Goal: Task Accomplishment & Management: Complete application form

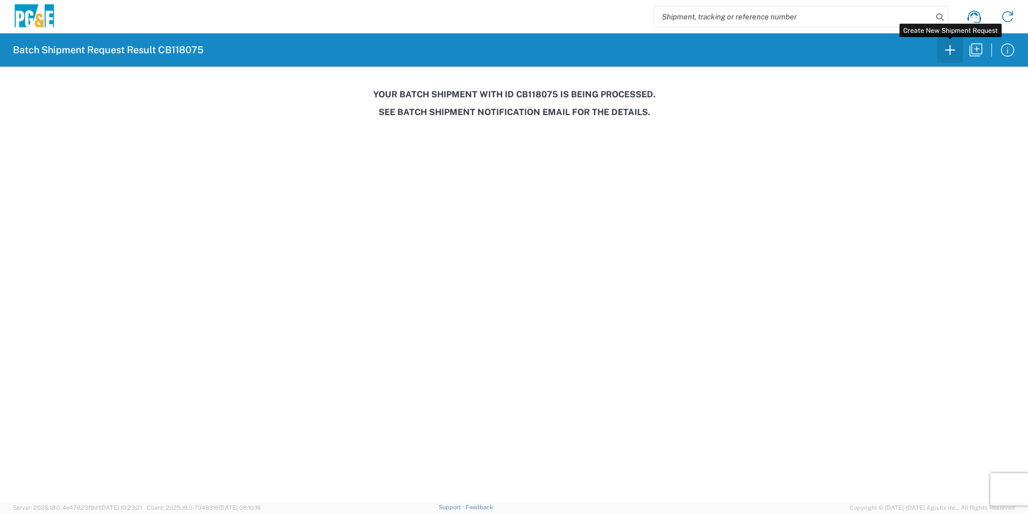
click at [950, 45] on icon "button" at bounding box center [949, 49] width 17 height 17
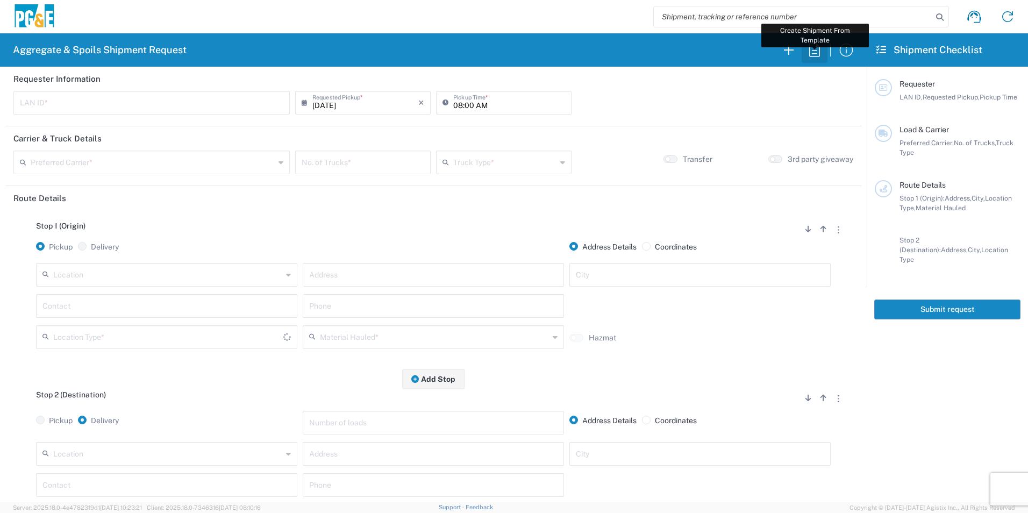
click at [811, 53] on icon "button" at bounding box center [814, 49] width 17 height 17
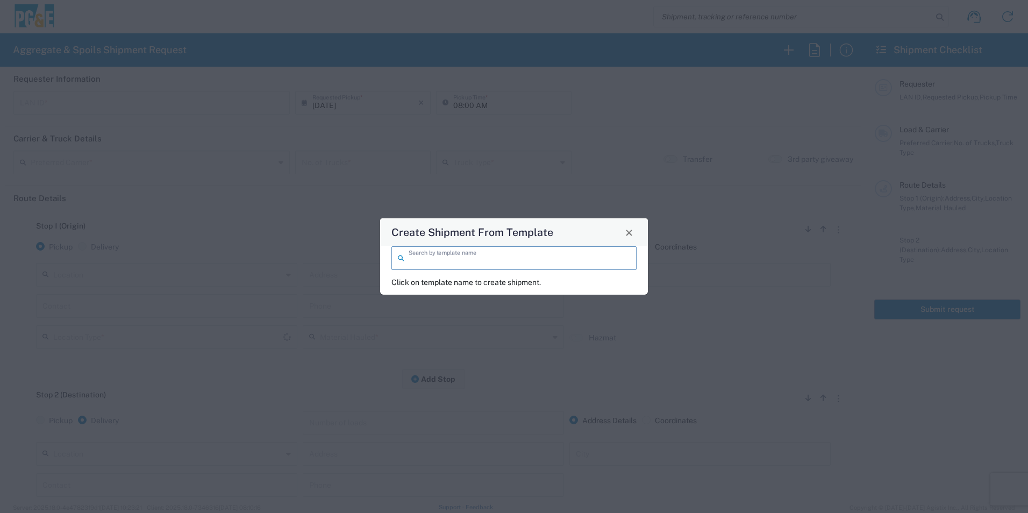
click at [537, 252] on input "search" at bounding box center [519, 257] width 221 height 19
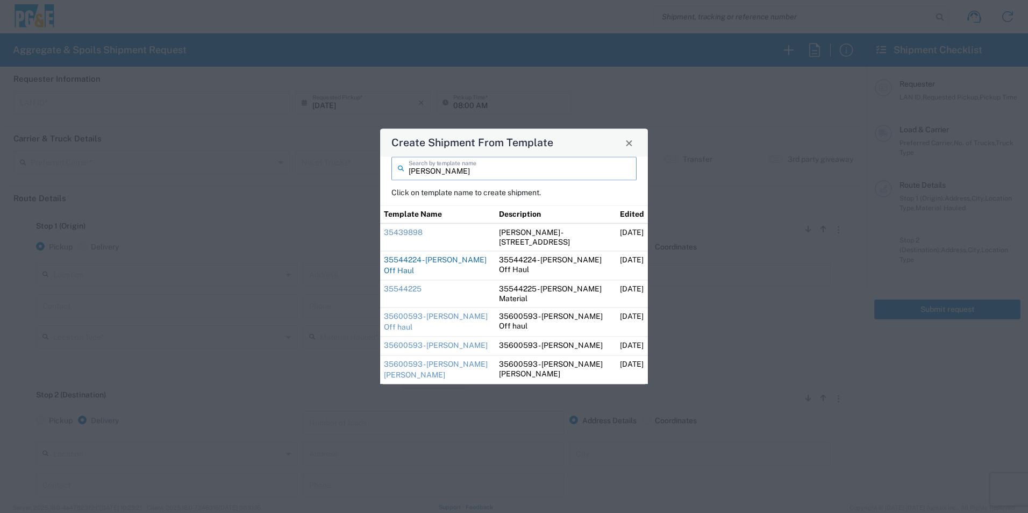
type input "[PERSON_NAME]"
click at [445, 259] on link "35544224 - [PERSON_NAME] Off Haul" at bounding box center [435, 264] width 103 height 19
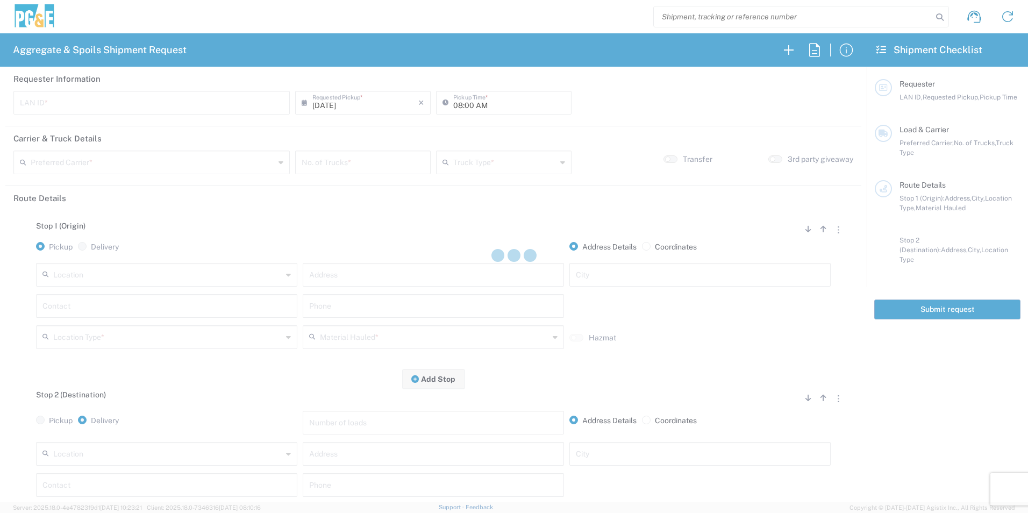
type input "DGMP"
type input "04:15 AM"
type input "[PERSON_NAME] & Sons Trucking, Inc"
type input "Super Dump"
type textarea "Report to the jobsite empty at 8:00am"
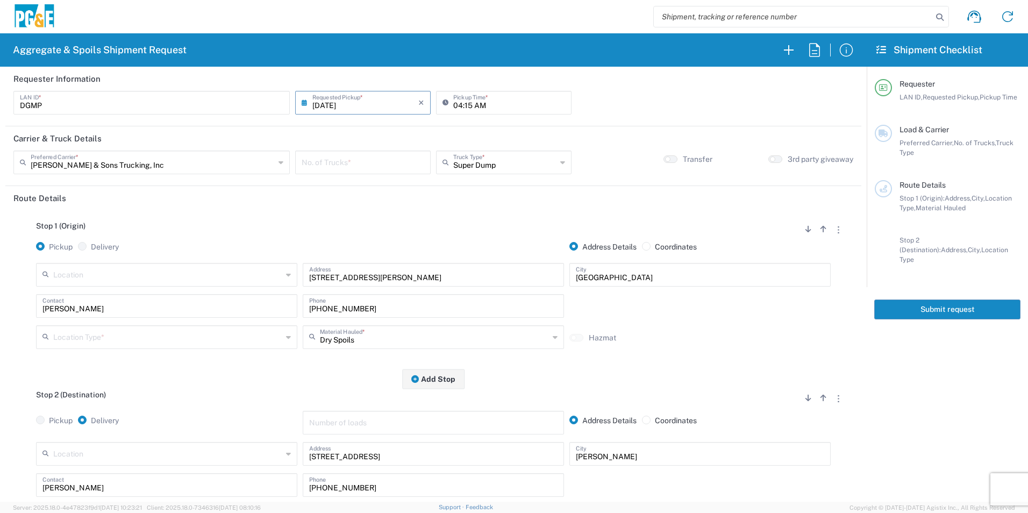
click at [320, 111] on input "[DATE]" at bounding box center [365, 101] width 106 height 19
click at [410, 159] on span "6" at bounding box center [408, 154] width 15 height 15
type input "[DATE]"
click at [346, 161] on input "number" at bounding box center [363, 161] width 123 height 19
type input "2"
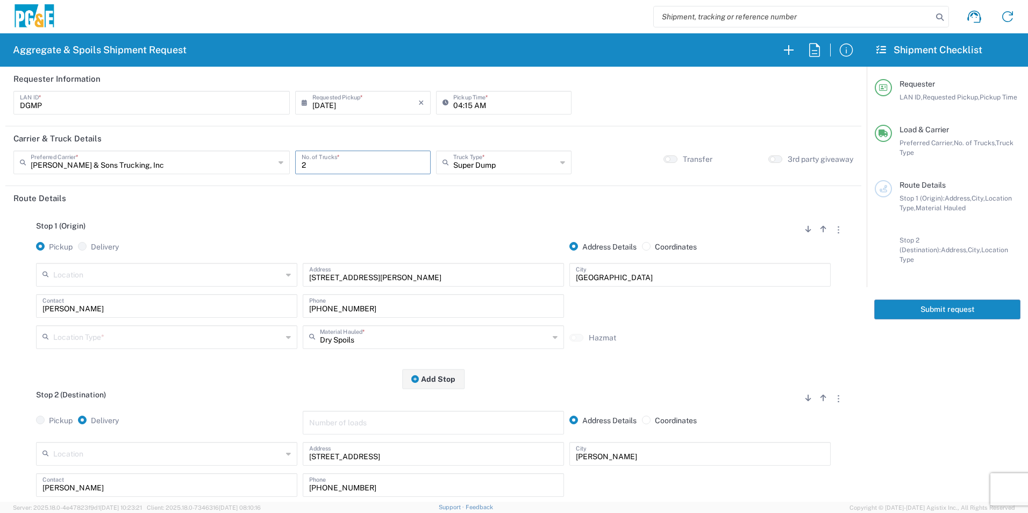
click at [168, 341] on input "text" at bounding box center [167, 336] width 229 height 19
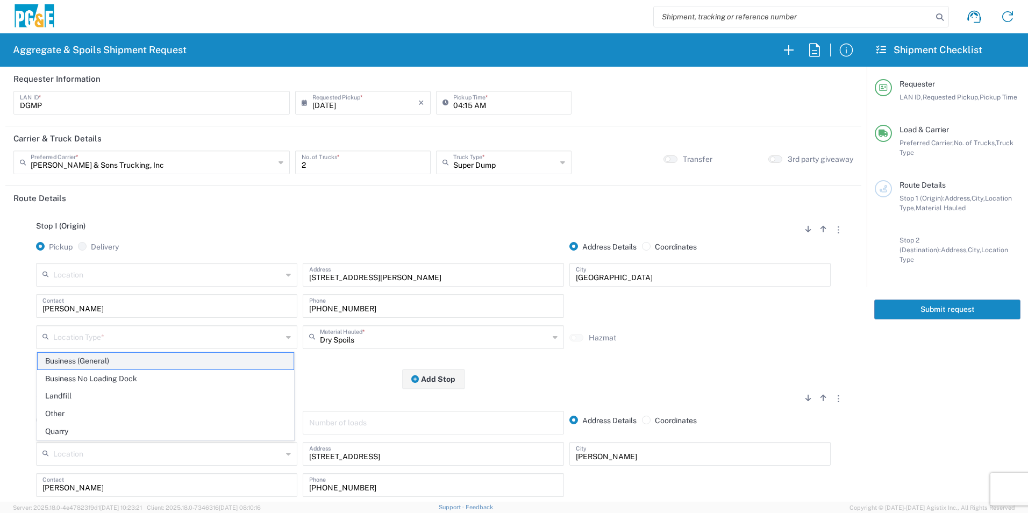
click at [127, 362] on span "Business (General)" at bounding box center [166, 361] width 256 height 17
type input "Business (General)"
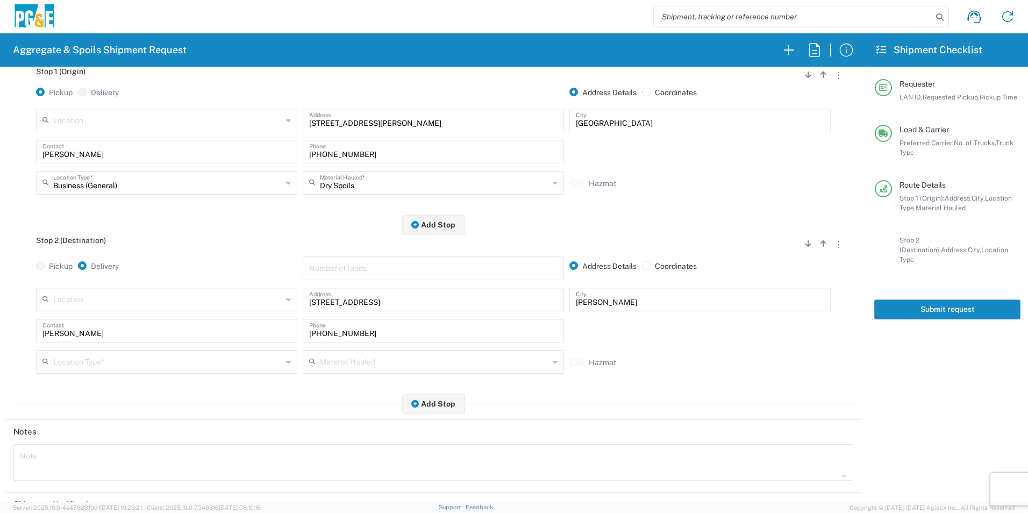
scroll to position [161, 0]
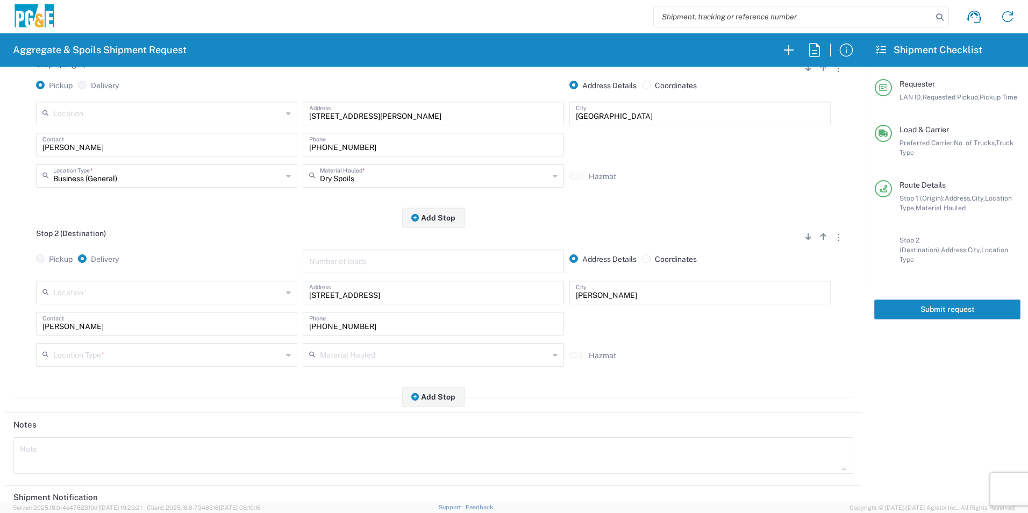
click at [127, 360] on input "text" at bounding box center [167, 354] width 229 height 19
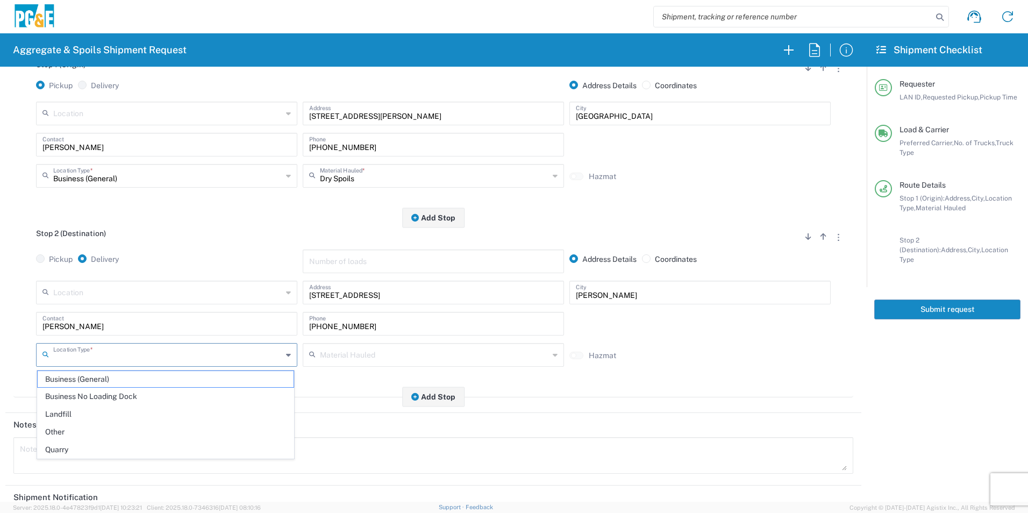
click at [67, 430] on span "Other" at bounding box center [166, 432] width 256 height 17
type input "Other"
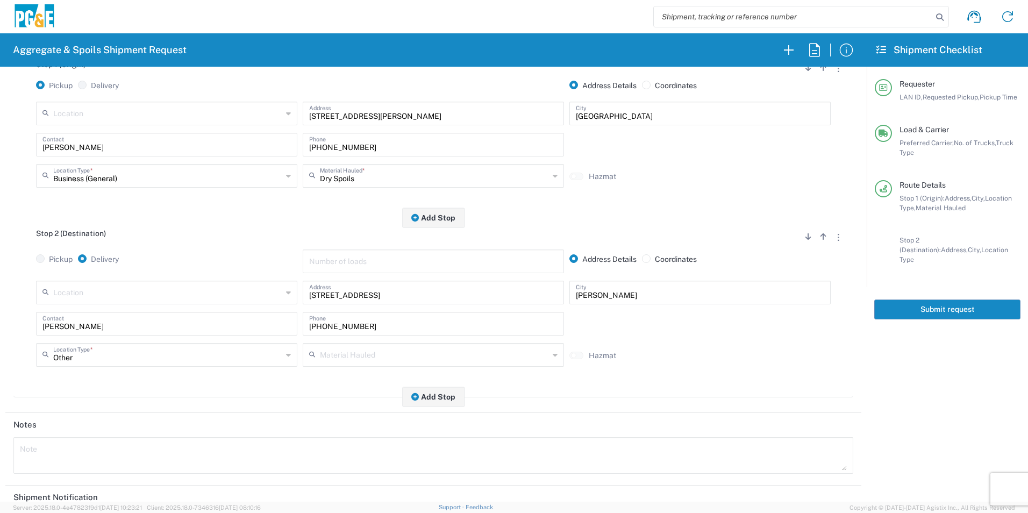
scroll to position [269, 0]
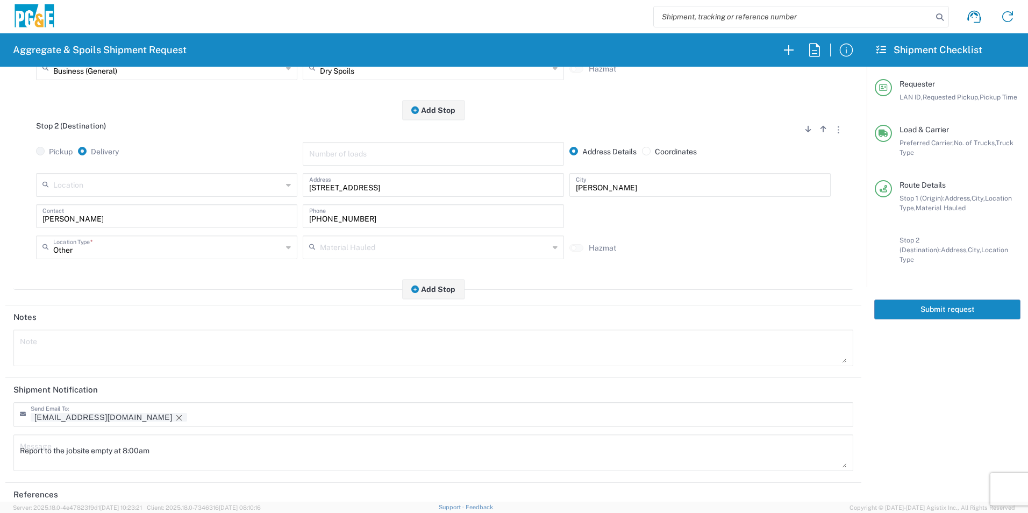
drag, startPoint x: 104, startPoint y: 417, endPoint x: 158, endPoint y: 430, distance: 54.6
click at [175, 417] on icon "Remove tag" at bounding box center [179, 417] width 9 height 9
drag, startPoint x: 192, startPoint y: 449, endPoint x: 0, endPoint y: 445, distance: 192.5
click at [0, 445] on html "Aggregate & Spoils Shipment Request Requester Information DGMP LAN ID * [DATE] …" at bounding box center [514, 256] width 1028 height 513
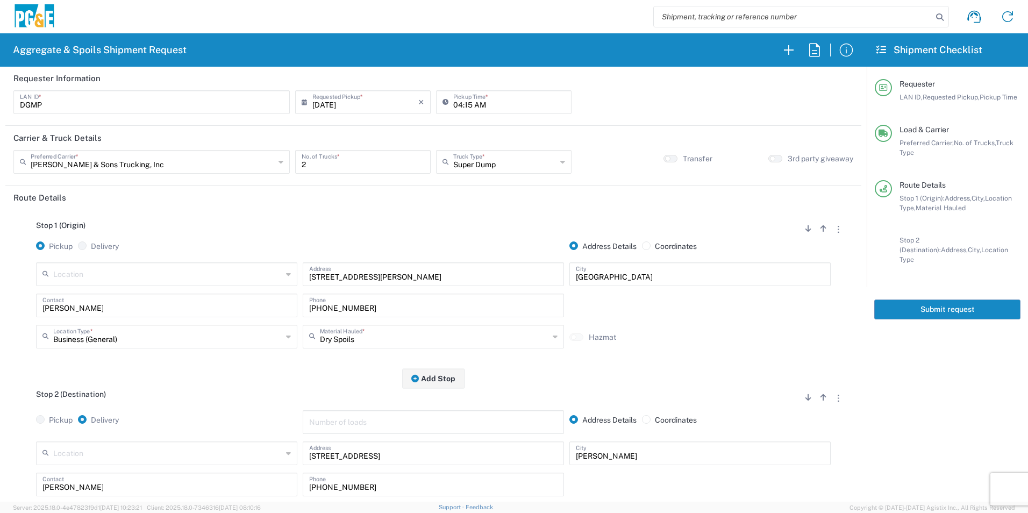
scroll to position [0, 0]
click at [947, 303] on button "Submit request" at bounding box center [947, 309] width 146 height 20
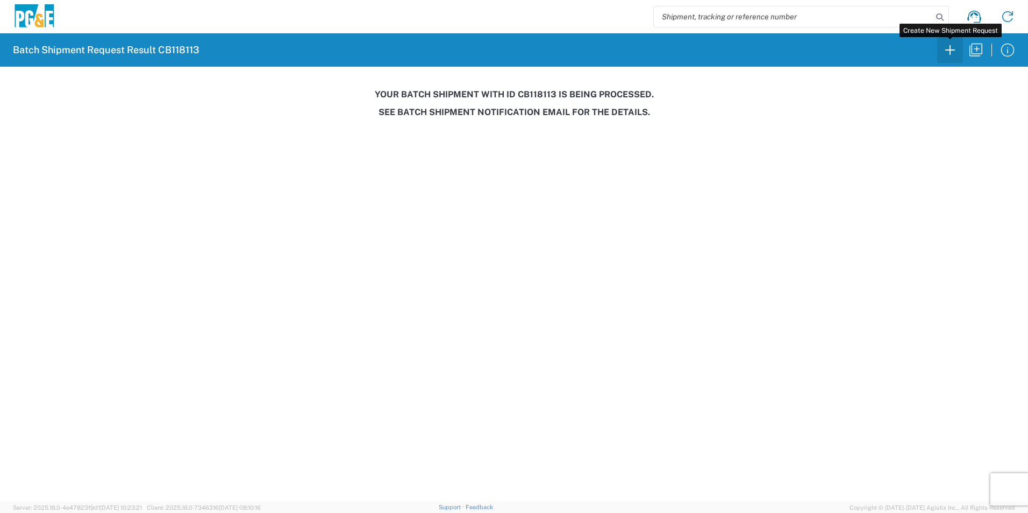
click at [954, 47] on icon "button" at bounding box center [949, 49] width 17 height 17
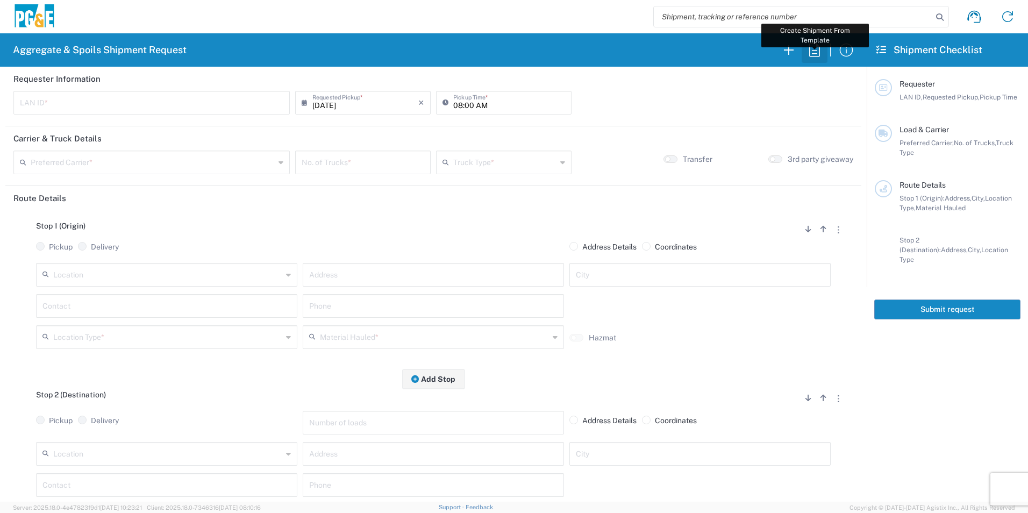
click at [817, 47] on icon "button" at bounding box center [814, 49] width 17 height 17
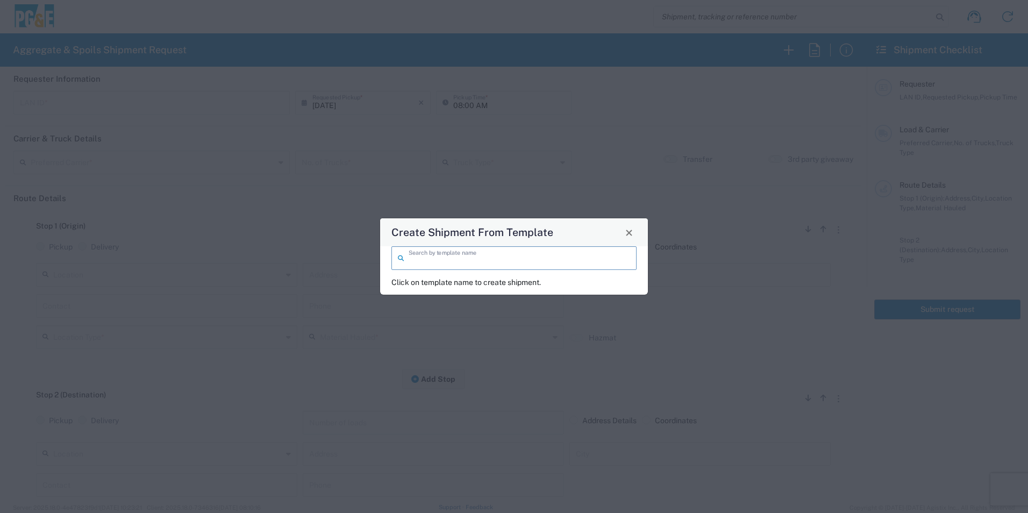
click at [503, 264] on input "search" at bounding box center [519, 257] width 221 height 19
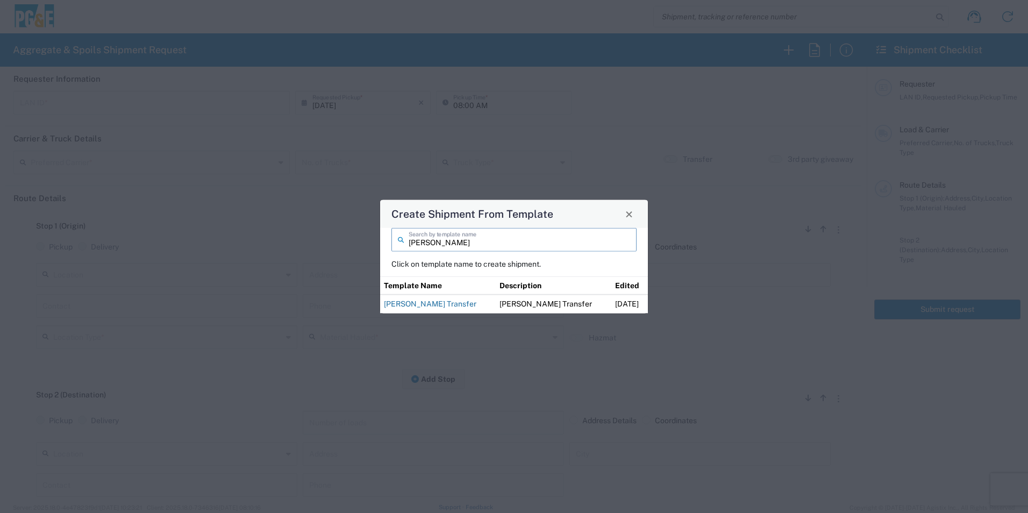
type input "[PERSON_NAME]"
click at [450, 307] on link "[PERSON_NAME] Transfer" at bounding box center [430, 303] width 92 height 9
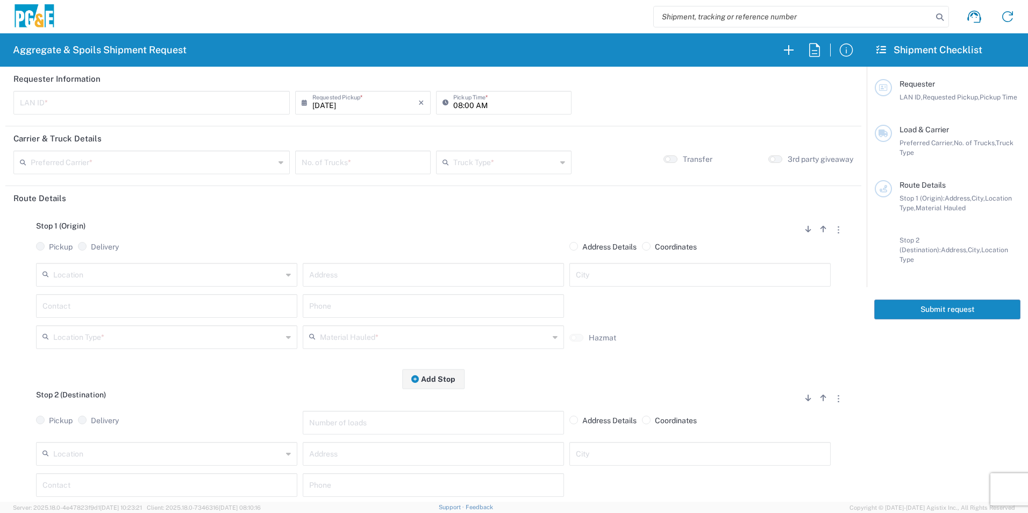
type input "JKK9"
type input "05:00 AM"
type input "[PERSON_NAME] Tanks Inc"
type input "20 Yard Dump Truck"
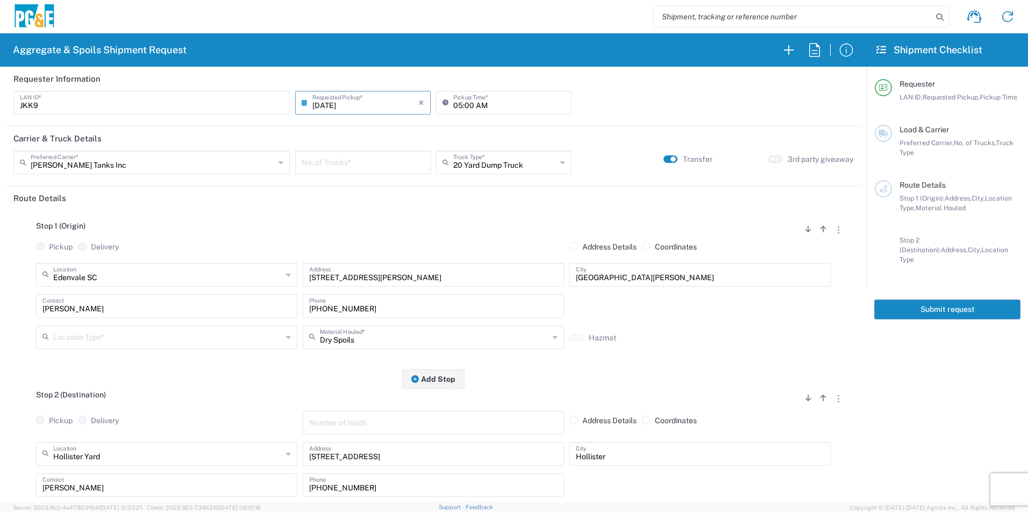
click at [337, 160] on input "number" at bounding box center [363, 161] width 123 height 19
type input "4"
click at [120, 338] on input "text" at bounding box center [167, 336] width 229 height 19
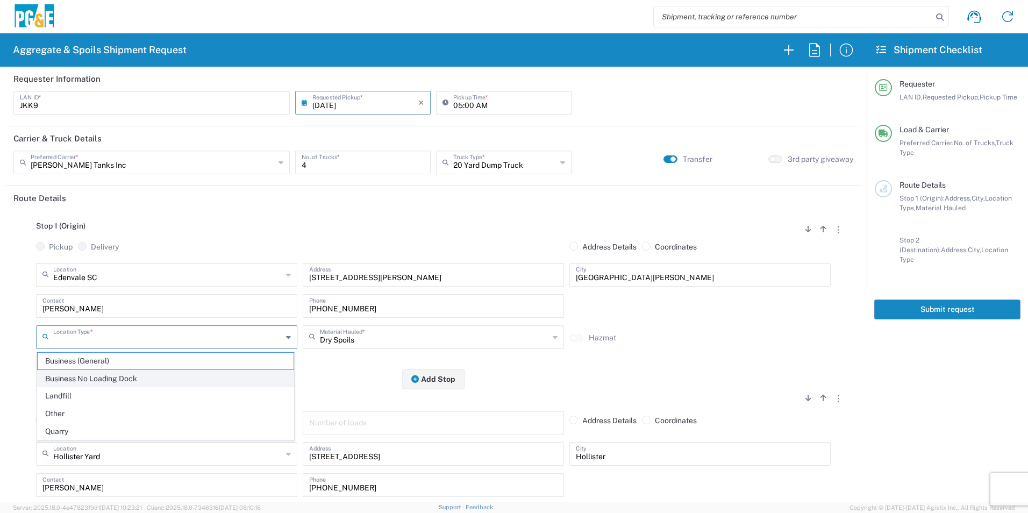
click at [97, 376] on span "Business No Loading Dock" at bounding box center [166, 378] width 256 height 17
type input "Business No Loading Dock"
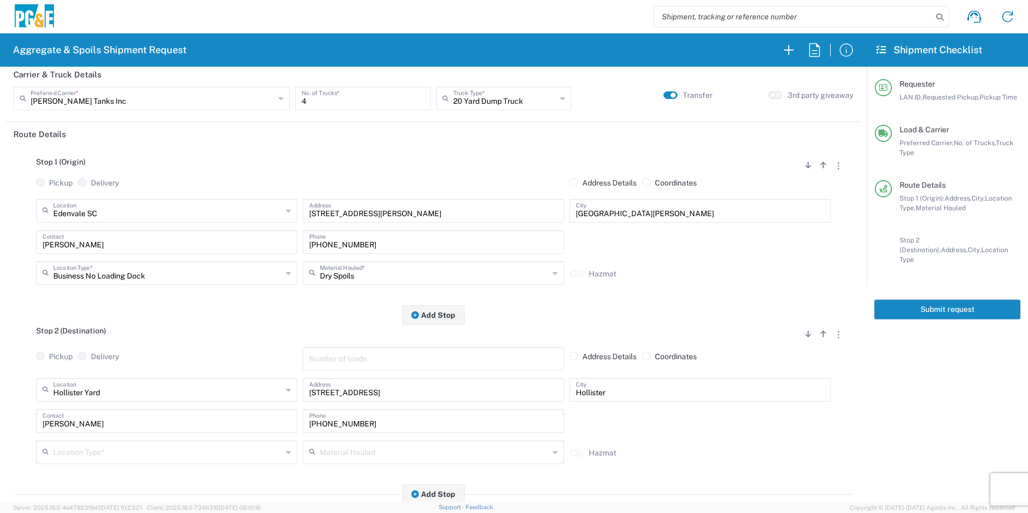
scroll to position [161, 0]
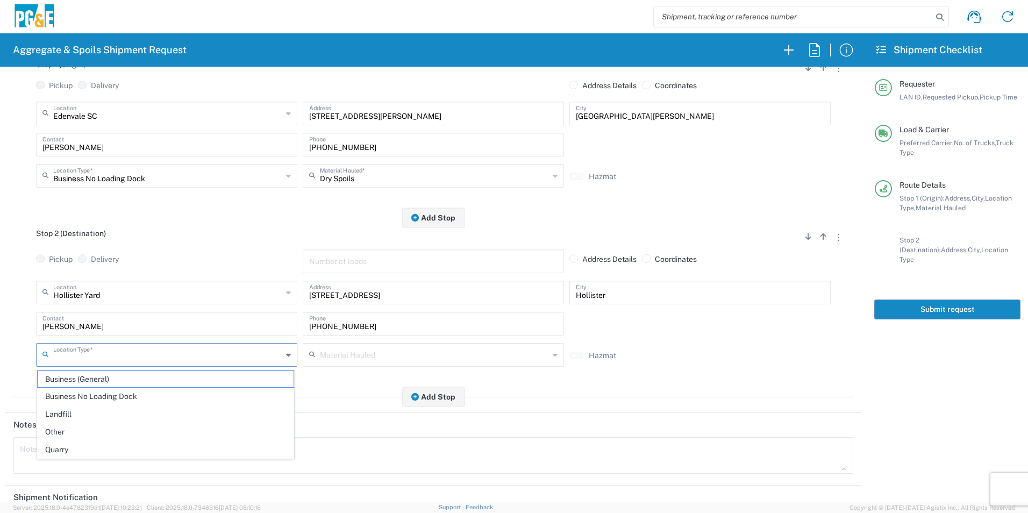
click at [103, 351] on input "text" at bounding box center [167, 354] width 229 height 19
click at [92, 406] on span "Landfill" at bounding box center [166, 414] width 256 height 17
click at [118, 354] on input "Landfill" at bounding box center [167, 354] width 229 height 19
click at [110, 416] on span "Business No Loading Dock" at bounding box center [166, 414] width 256 height 17
type input "Business No Loading Dock"
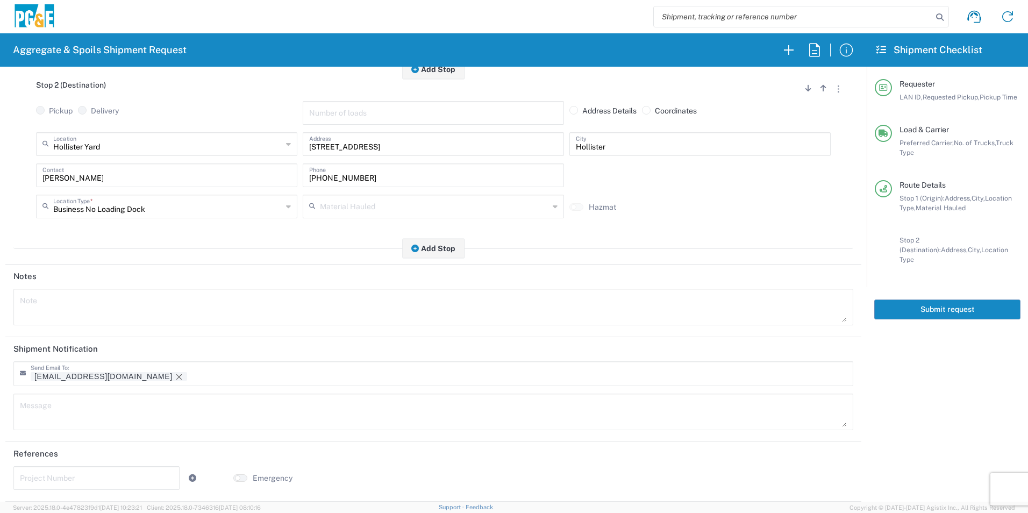
drag, startPoint x: 101, startPoint y: 376, endPoint x: 138, endPoint y: 374, distance: 37.7
click at [175, 376] on icon "Remove tag" at bounding box center [179, 377] width 9 height 9
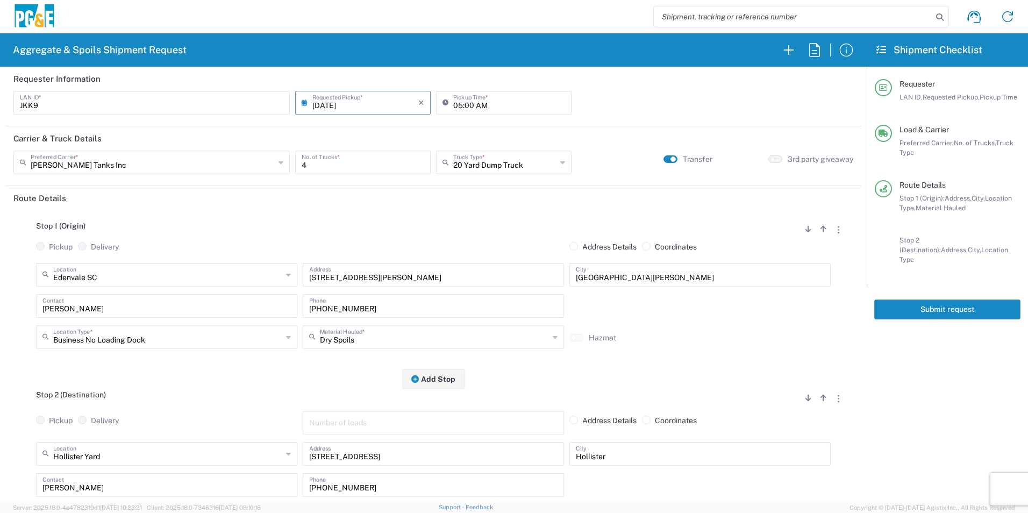
click at [912, 307] on button "Submit request" at bounding box center [947, 309] width 146 height 20
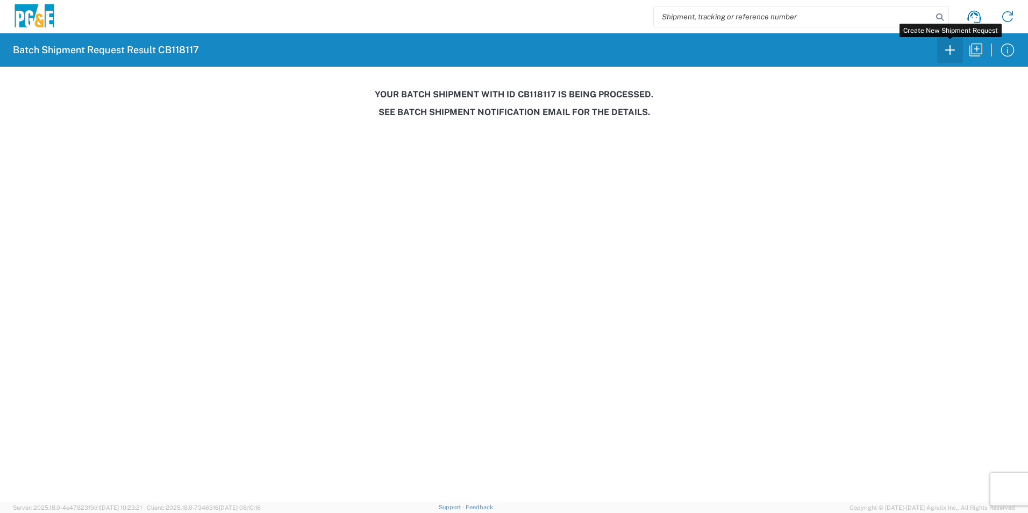
click at [952, 50] on icon "button" at bounding box center [950, 50] width 10 height 10
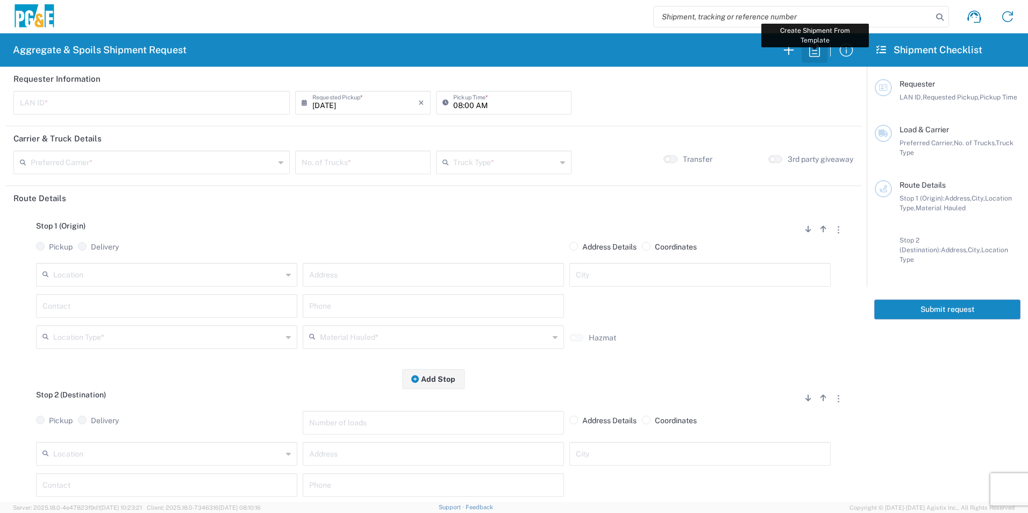
click at [806, 54] on icon "button" at bounding box center [814, 49] width 17 height 17
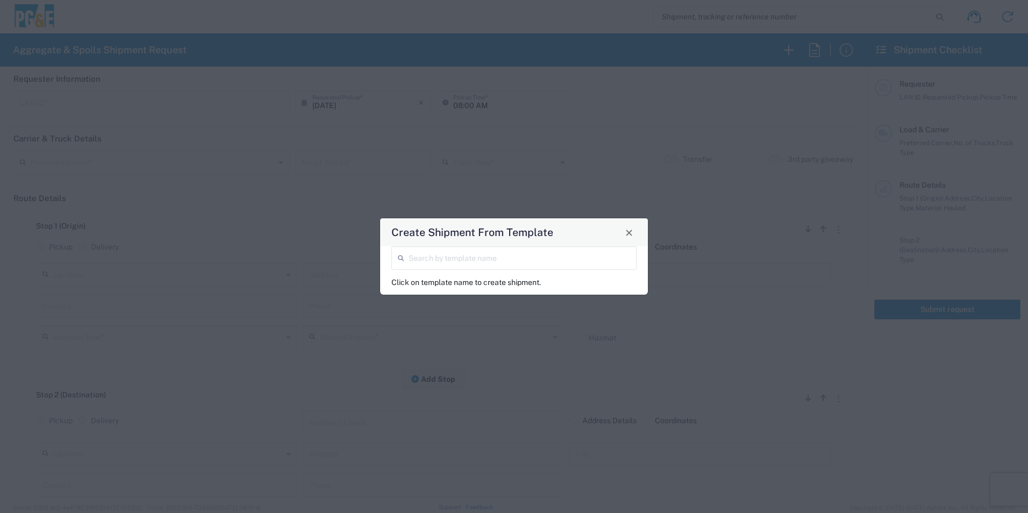
click at [485, 264] on input "search" at bounding box center [519, 257] width 221 height 19
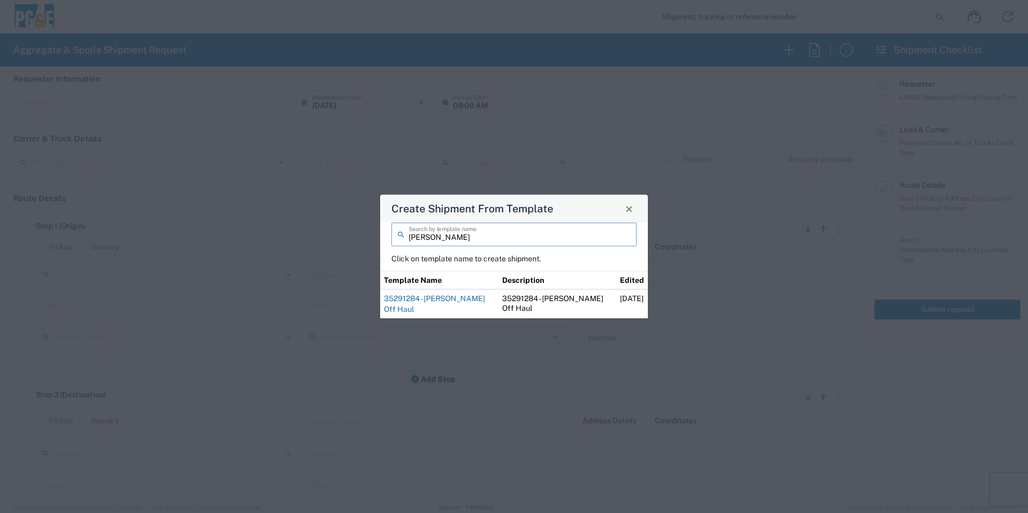
type input "[PERSON_NAME]"
click at [463, 302] on link "35291284 - [PERSON_NAME] Off Haul" at bounding box center [434, 303] width 101 height 19
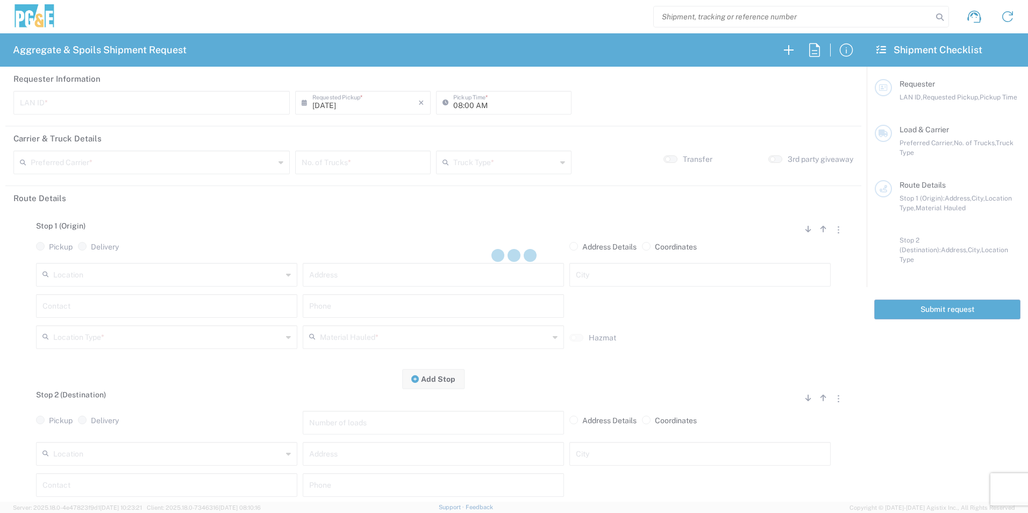
type input "MBLA"
type input "09:00 AM"
type input "North Coast Trucking"
type input "Super Dump"
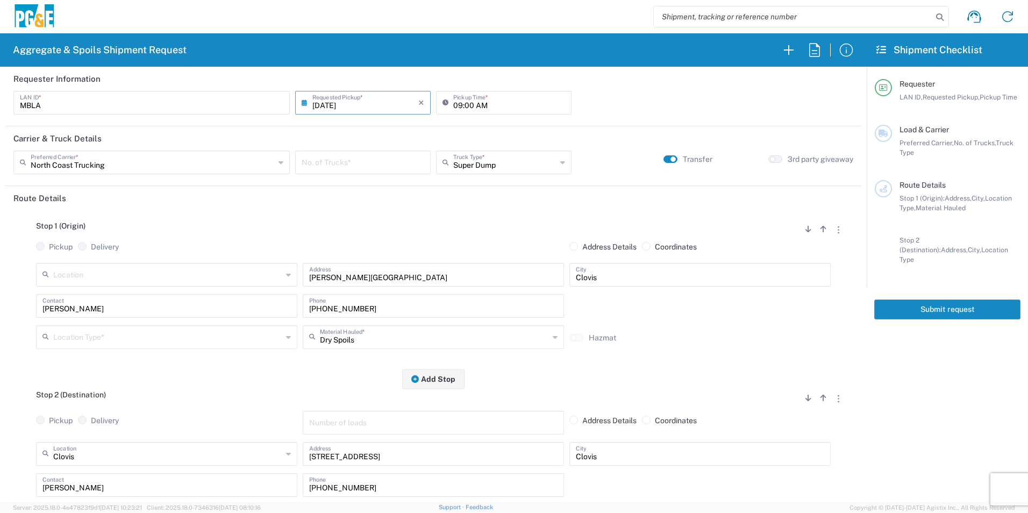
click at [367, 164] on input "number" at bounding box center [363, 161] width 123 height 19
type input "2"
click at [103, 337] on input "text" at bounding box center [167, 336] width 229 height 19
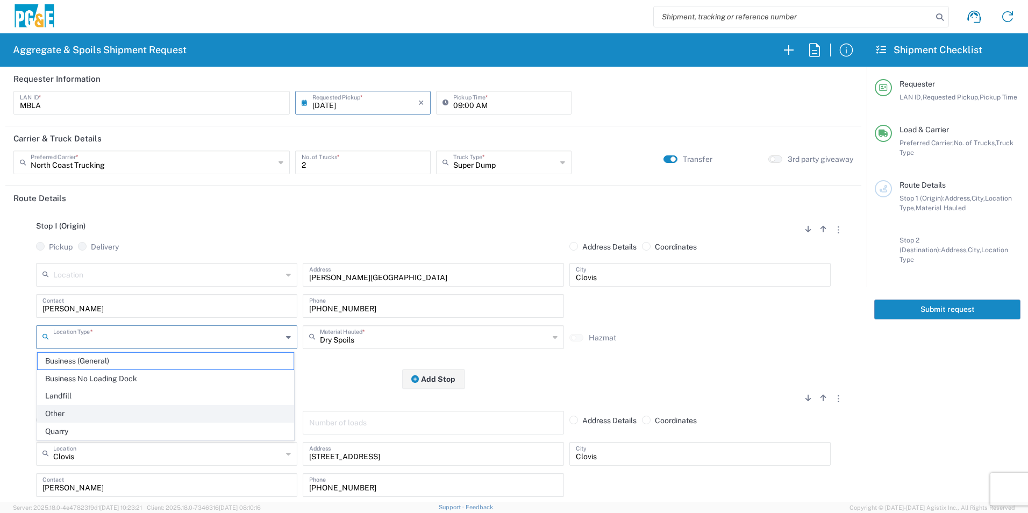
click at [78, 406] on span "Other" at bounding box center [166, 413] width 256 height 17
type input "Other"
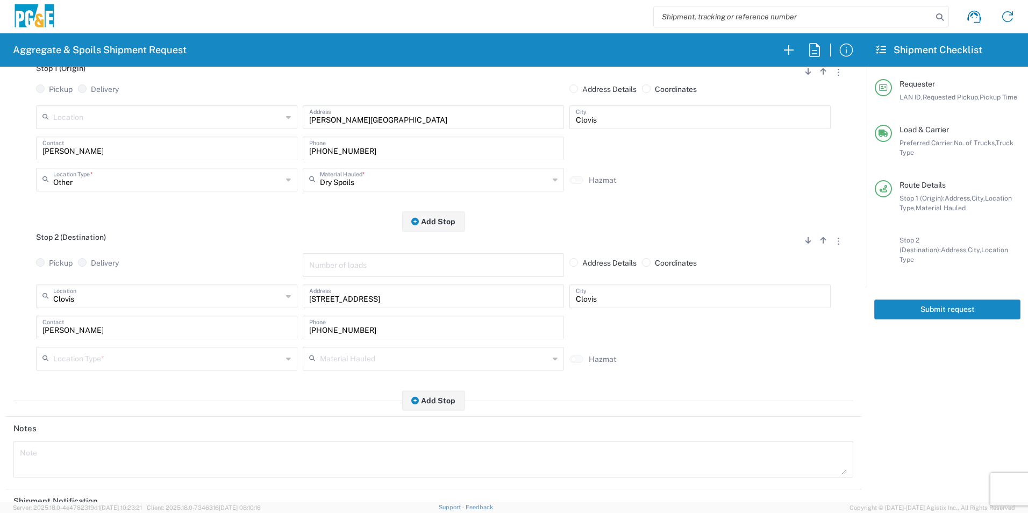
scroll to position [161, 0]
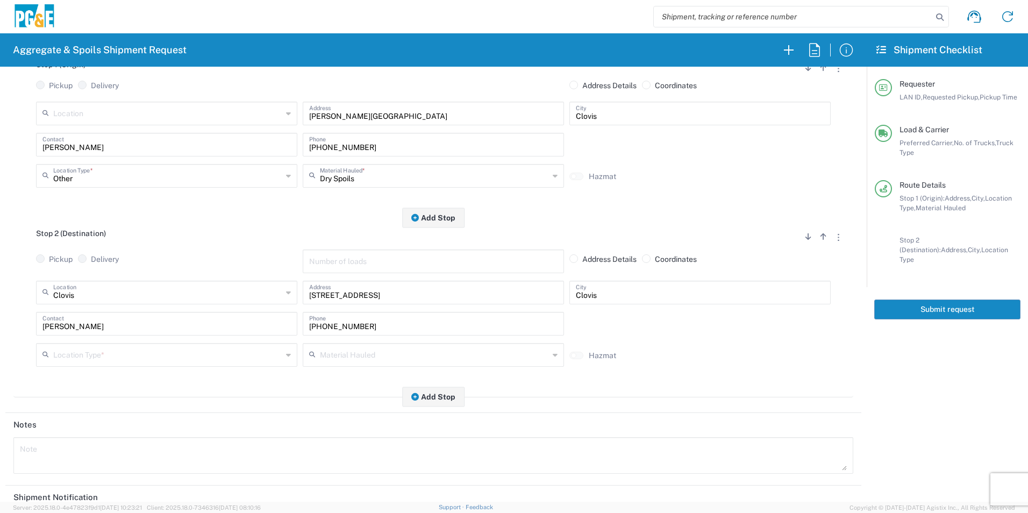
click at [55, 355] on input "text" at bounding box center [167, 354] width 229 height 19
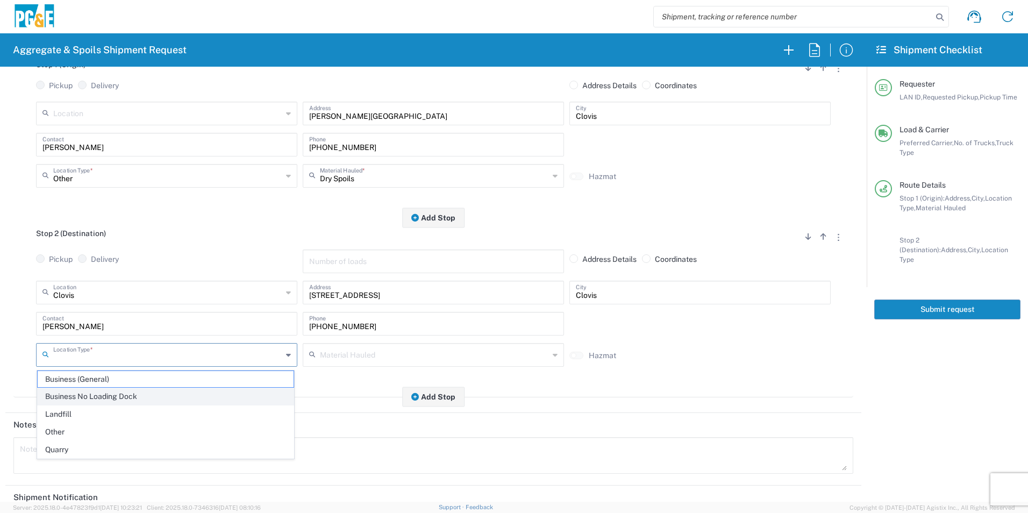
click at [94, 395] on span "Business No Loading Dock" at bounding box center [166, 396] width 256 height 17
type input "Business No Loading Dock"
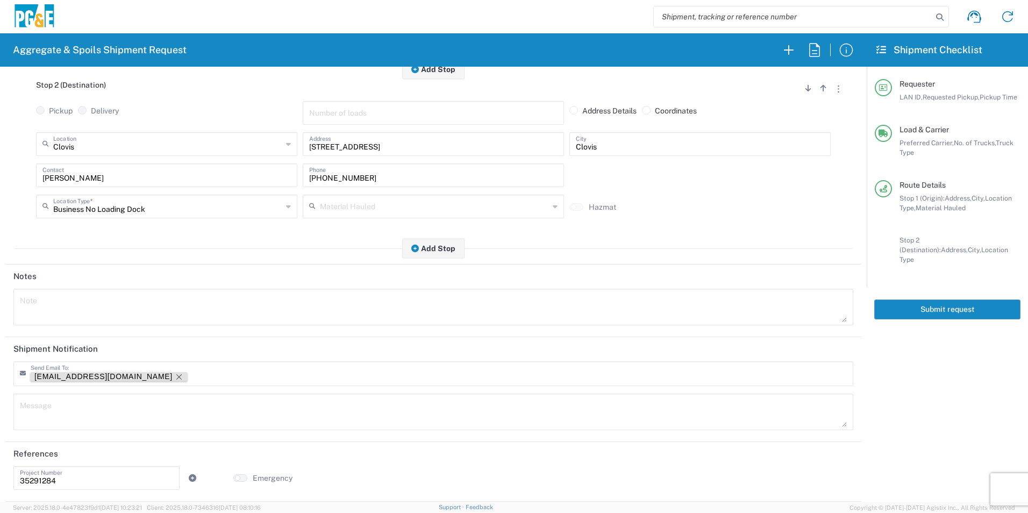
click at [175, 373] on icon "Remove tag" at bounding box center [179, 377] width 9 height 9
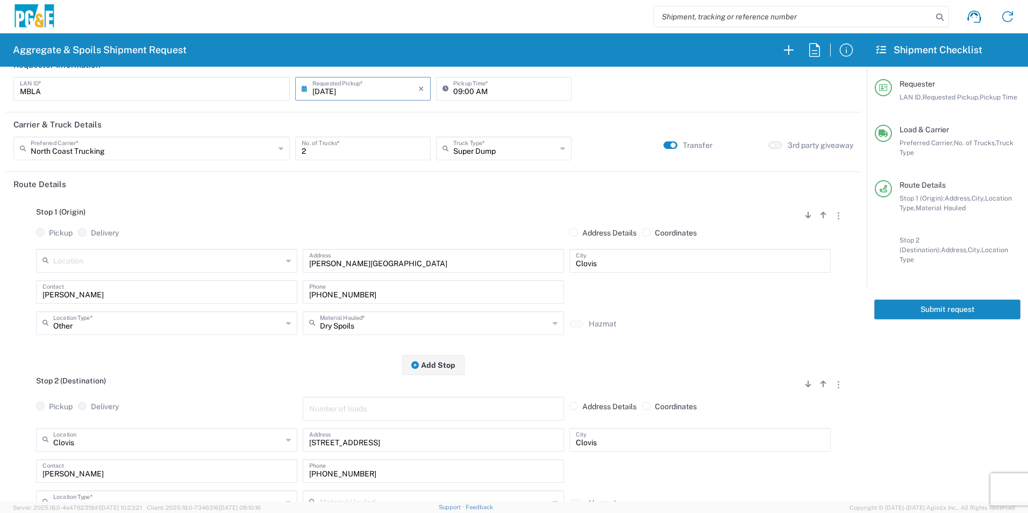
scroll to position [0, 0]
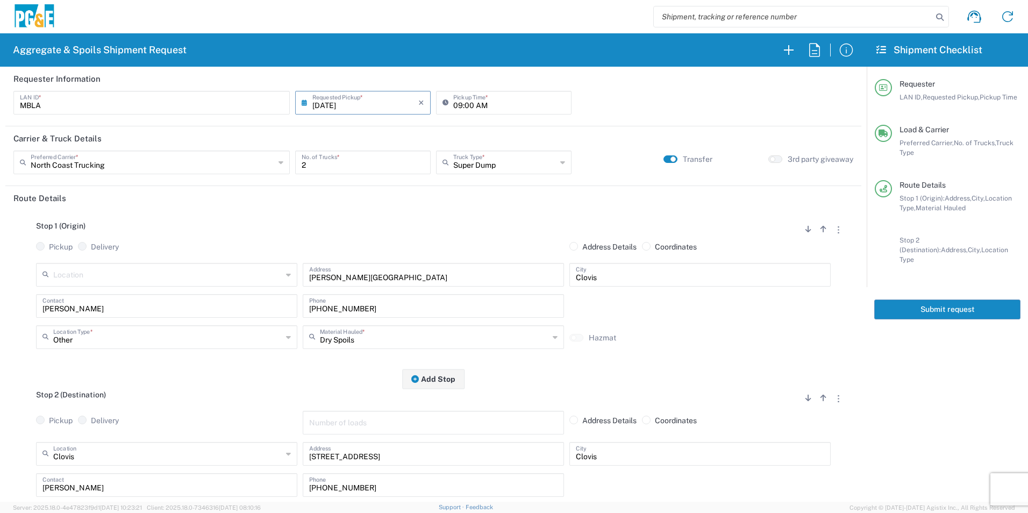
click at [919, 299] on button "Submit request" at bounding box center [947, 309] width 146 height 20
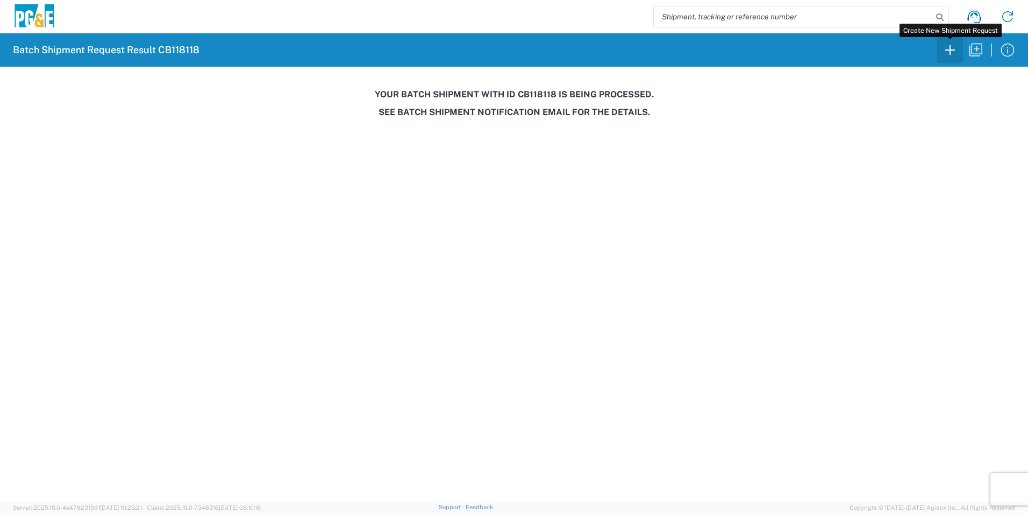
click at [946, 48] on icon "button" at bounding box center [949, 49] width 17 height 17
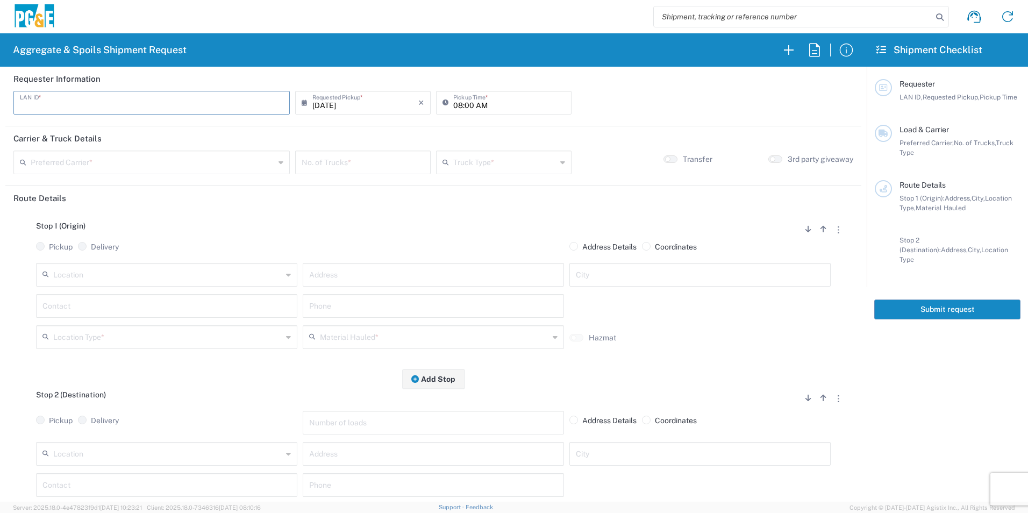
click at [60, 105] on input "text" at bounding box center [151, 101] width 263 height 19
type input "M8WP"
click at [468, 103] on input "08:00 AM" at bounding box center [509, 101] width 112 height 19
click at [466, 104] on input "08:00 AM" at bounding box center [509, 101] width 112 height 19
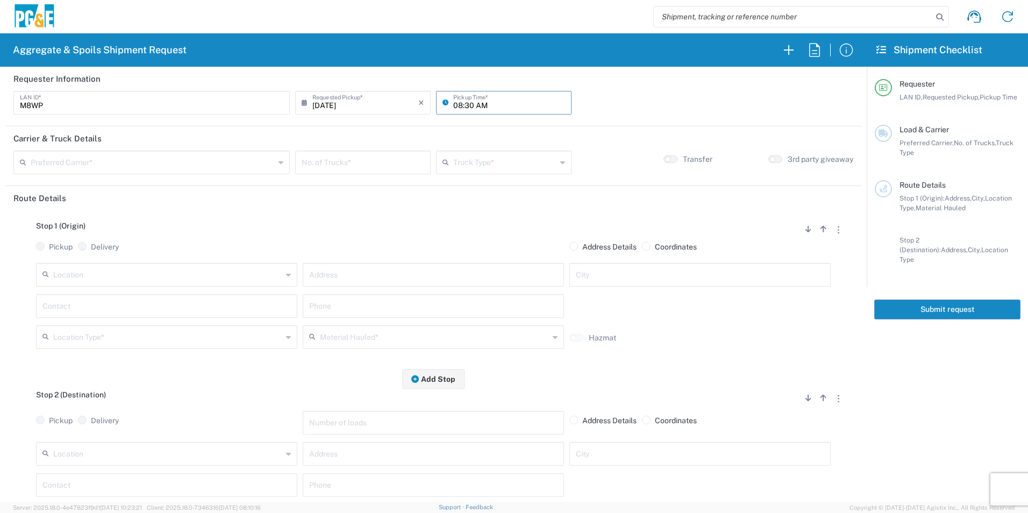
type input "08:30 AM"
click at [206, 160] on input "text" at bounding box center [153, 161] width 244 height 19
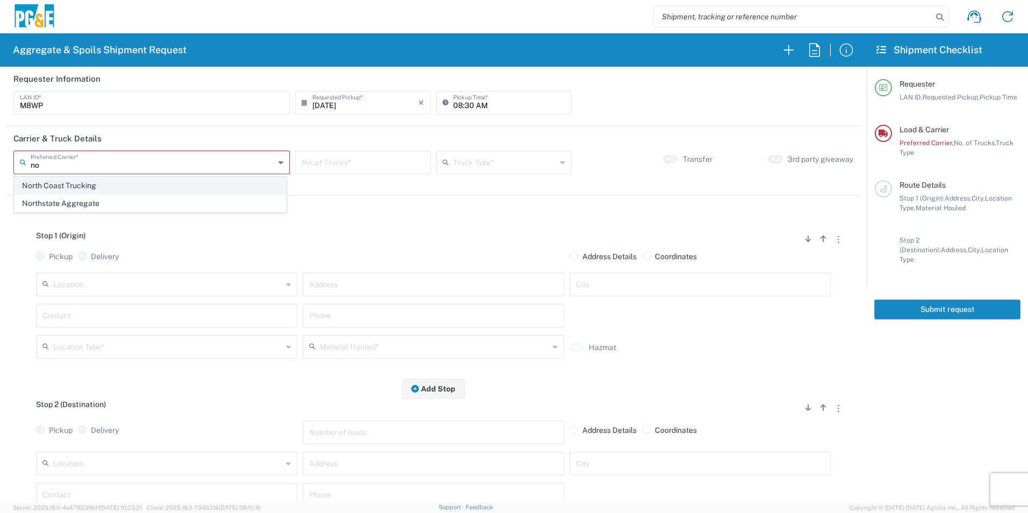
click at [144, 187] on span "North Coast Trucking" at bounding box center [150, 185] width 271 height 17
type input "North Coast Trucking"
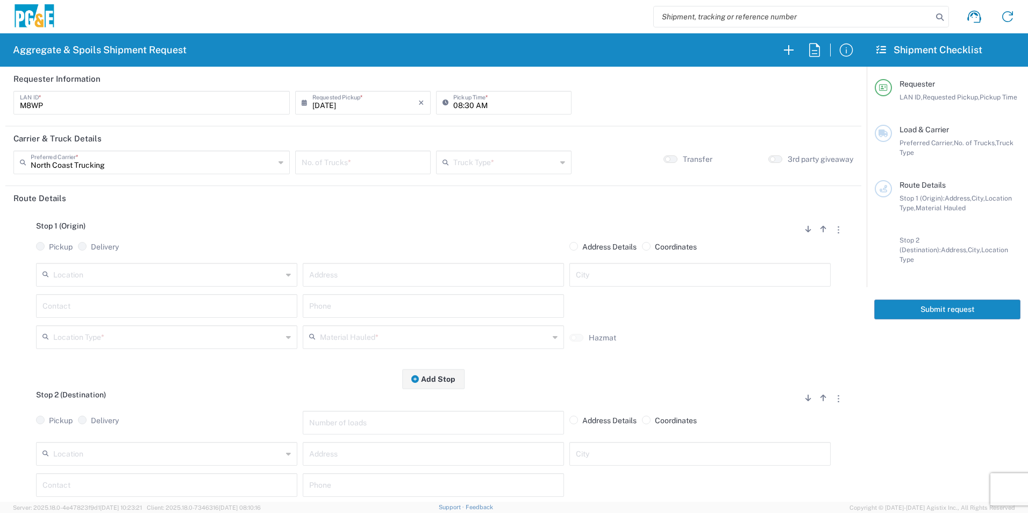
click at [360, 163] on input "number" at bounding box center [363, 161] width 123 height 19
type input "2"
click at [485, 165] on input "text" at bounding box center [504, 161] width 103 height 19
drag, startPoint x: 465, startPoint y: 254, endPoint x: 644, endPoint y: 181, distance: 193.6
click at [466, 253] on span "Super Dump" at bounding box center [499, 256] width 132 height 17
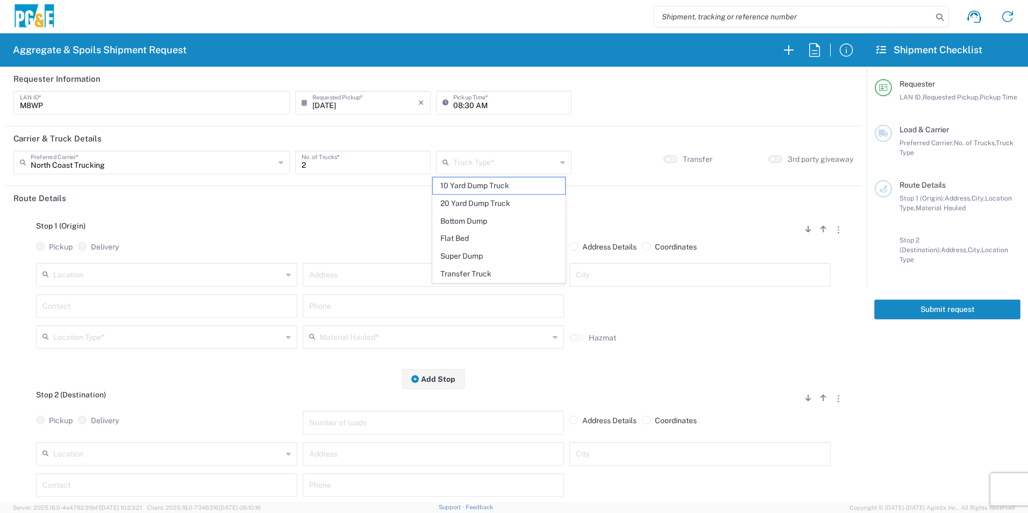
type input "Super Dump"
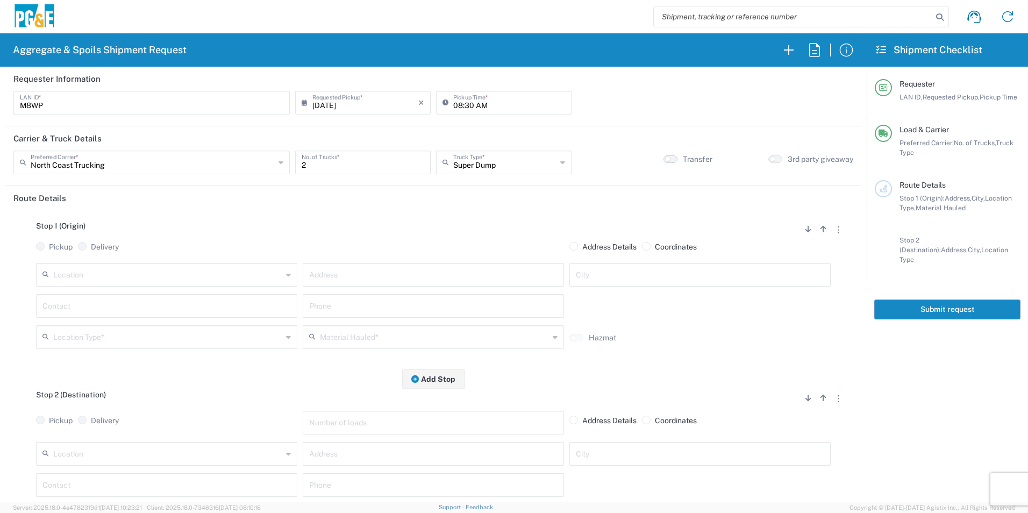
click at [665, 161] on small "button" at bounding box center [667, 158] width 5 height 5
click at [365, 278] on input "text" at bounding box center [433, 273] width 248 height 19
paste input "[PERSON_NAME] & Camino Del Sol"
type input "[PERSON_NAME] & Camino Del Sol"
type input "[GEOGRAPHIC_DATA]"
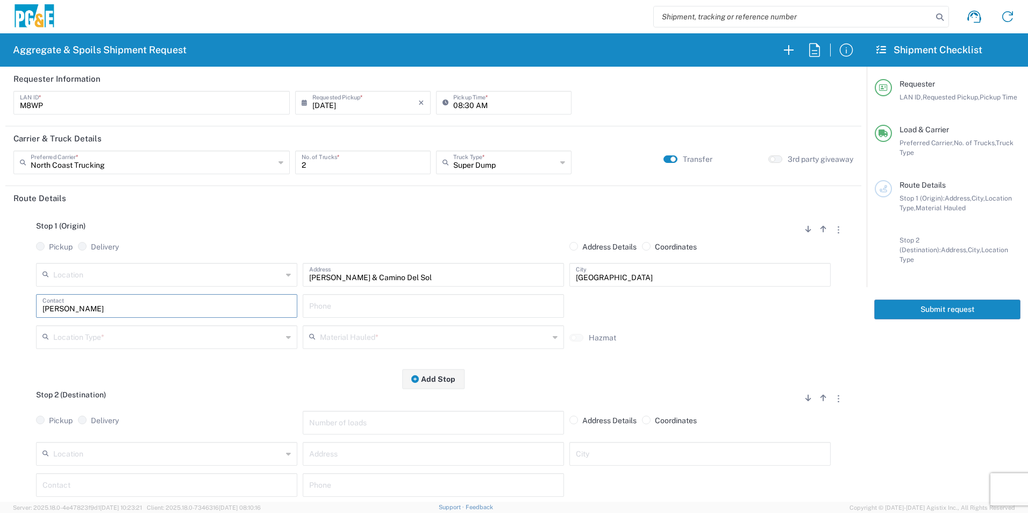
type input "[PERSON_NAME]"
click at [201, 338] on input "text" at bounding box center [167, 336] width 229 height 19
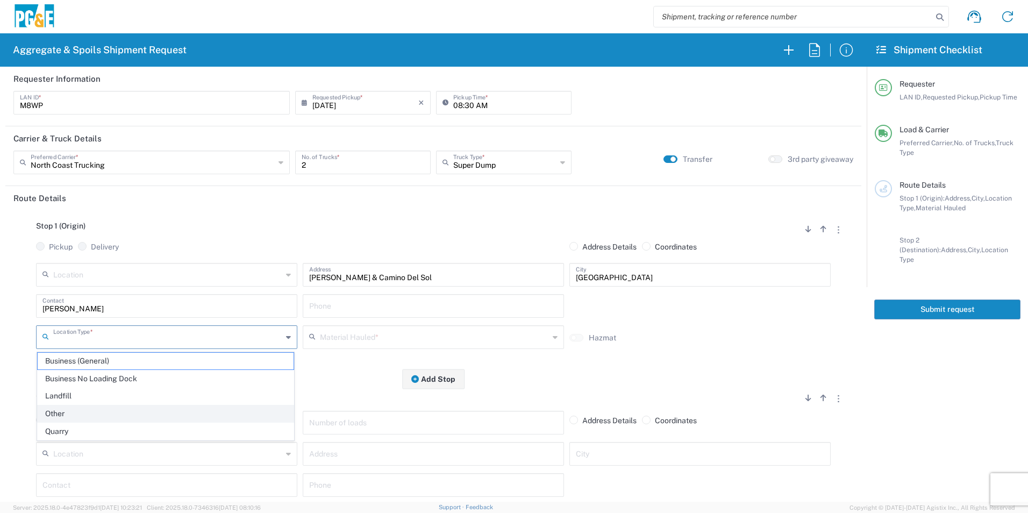
click at [87, 414] on span "Other" at bounding box center [166, 413] width 256 height 17
type input "Other"
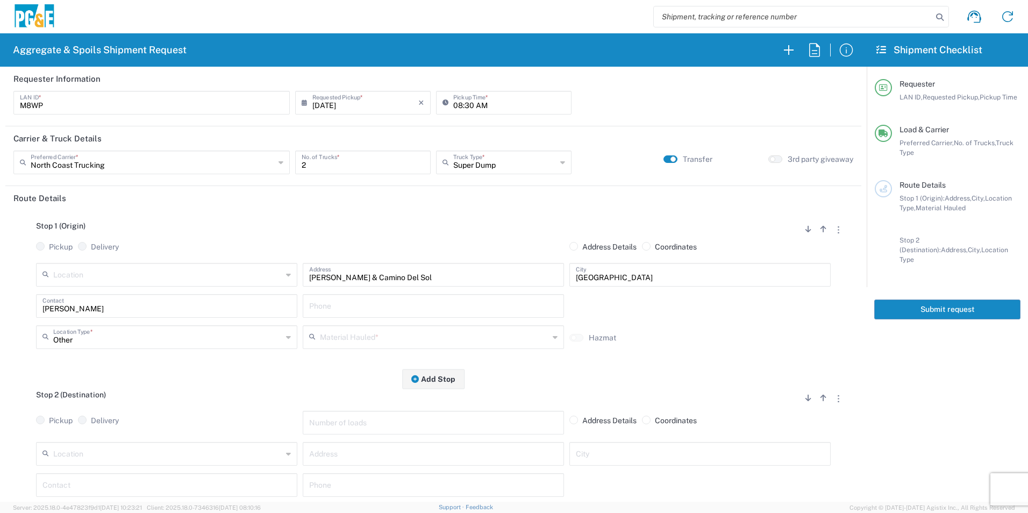
click at [411, 334] on input "text" at bounding box center [434, 336] width 229 height 19
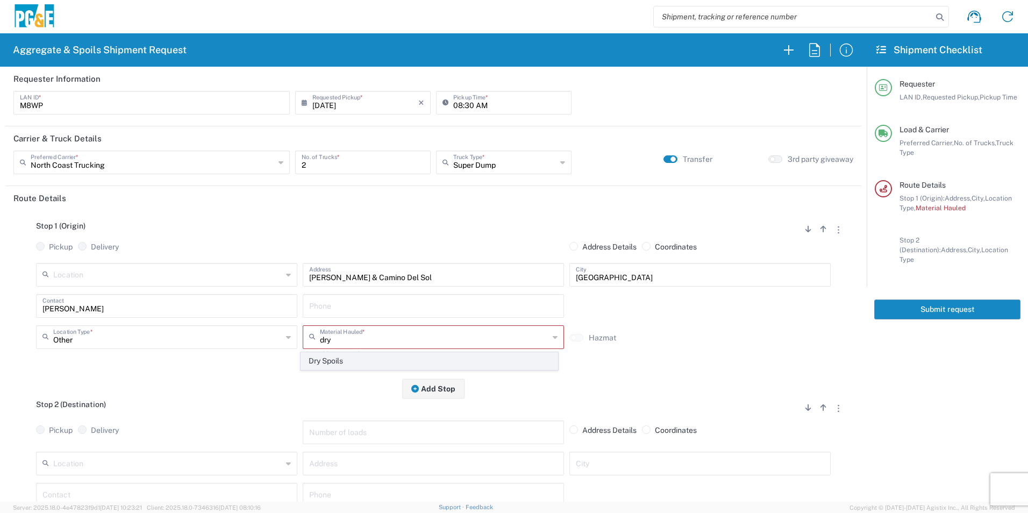
click at [323, 363] on span "Dry Spoils" at bounding box center [429, 361] width 256 height 17
type input "Dry Spoils"
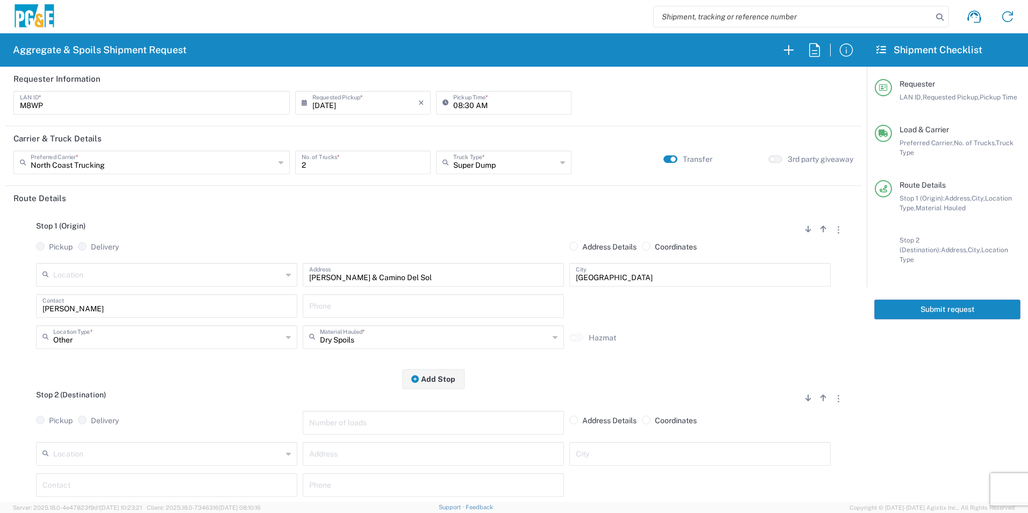
click at [170, 460] on input "text" at bounding box center [167, 453] width 229 height 19
click at [160, 434] on span "Fruitvale Sub - [GEOGRAPHIC_DATA]" at bounding box center [166, 433] width 256 height 17
type input "Fruitvale Sub - [GEOGRAPHIC_DATA]"
type input "[STREET_ADDRESS]"
type input "[GEOGRAPHIC_DATA]"
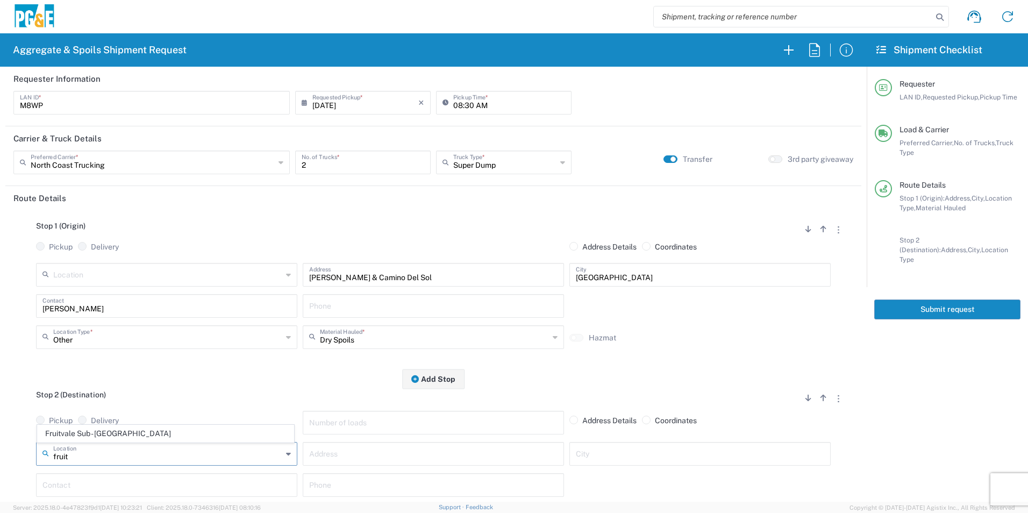
type input "Business No Loading Dock"
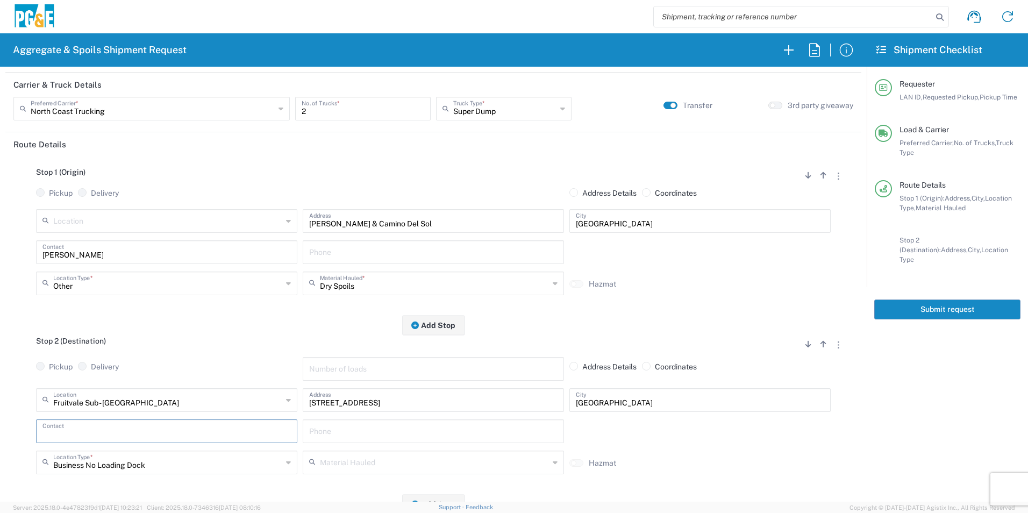
click at [59, 426] on input "text" at bounding box center [166, 430] width 248 height 19
type input "m"
type input "[PERSON_NAME]"
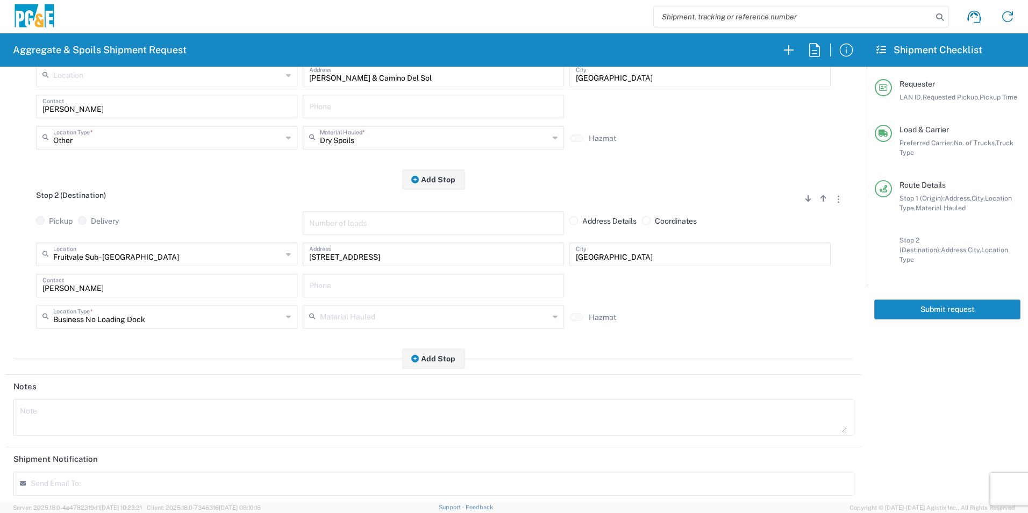
scroll to position [310, 0]
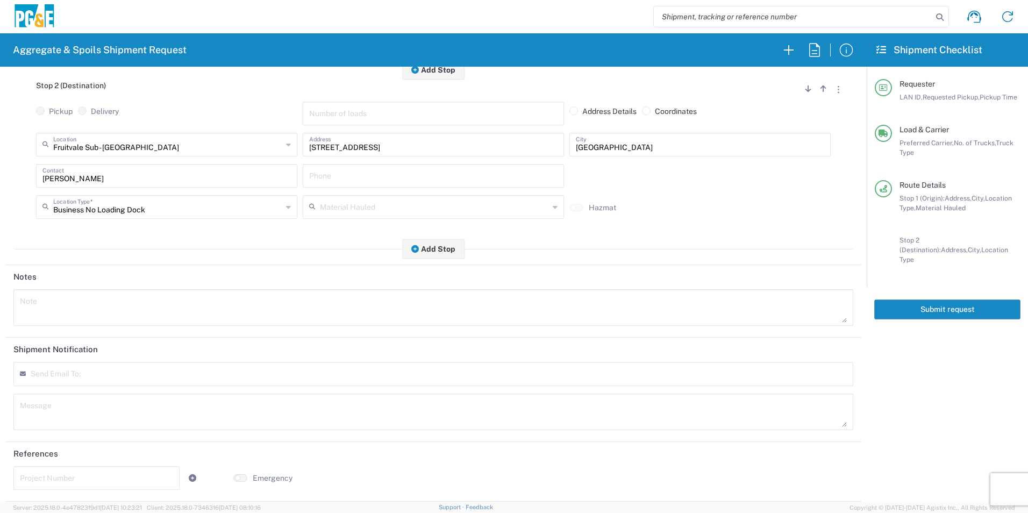
click at [59, 477] on input "text" at bounding box center [96, 477] width 153 height 19
paste input "35509376"
type input "35509376"
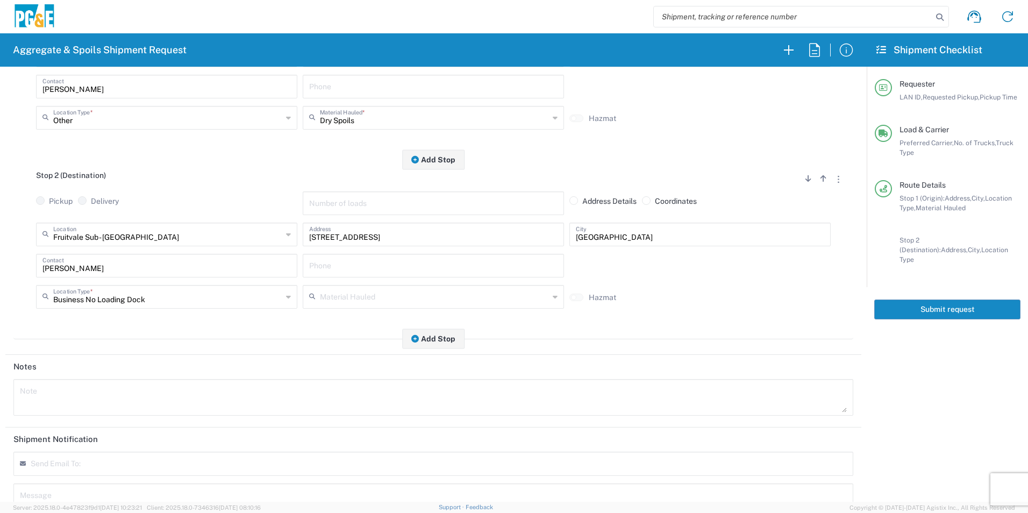
scroll to position [203, 0]
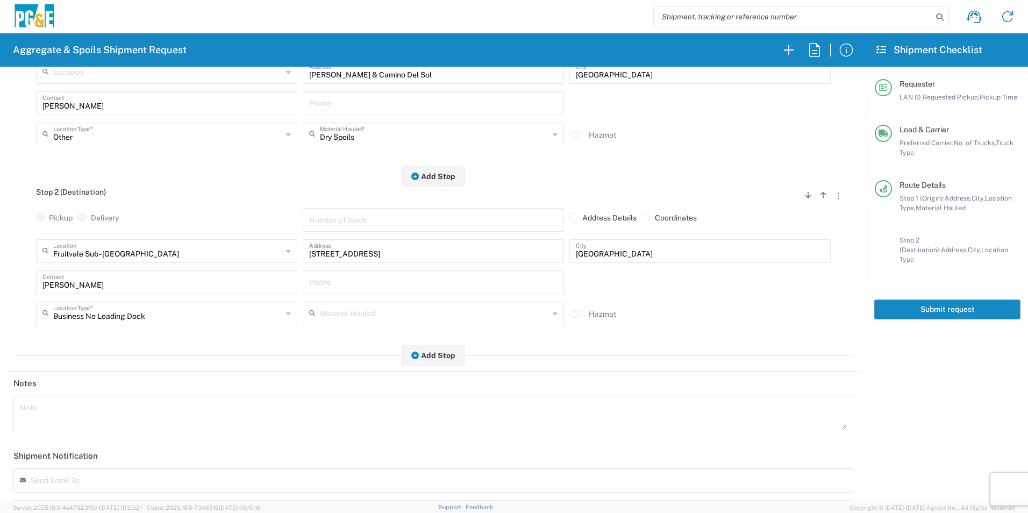
click at [348, 286] on input "text" at bounding box center [433, 281] width 248 height 19
paste input "[PHONE_NUMBER]"
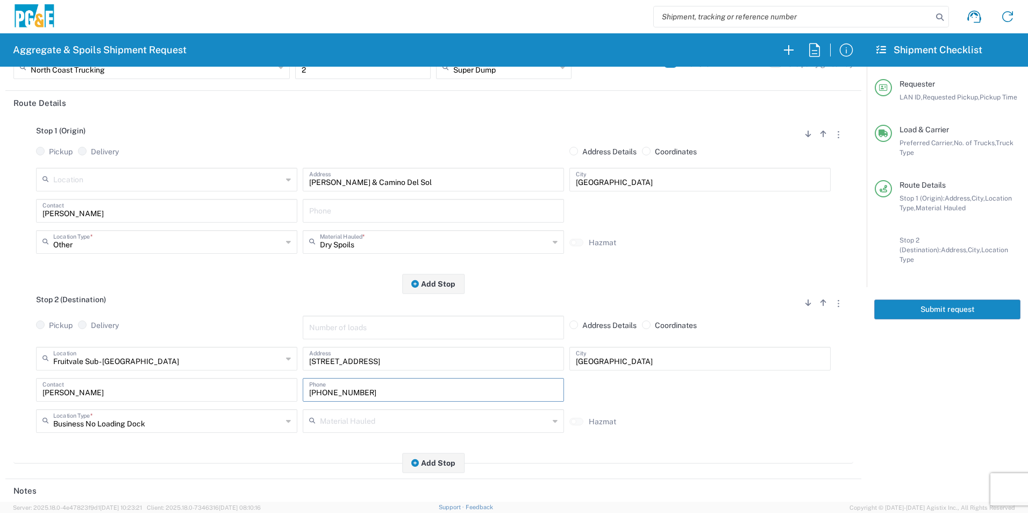
type input "[PHONE_NUMBER]"
click at [354, 216] on input "text" at bounding box center [433, 210] width 248 height 19
paste input "[PHONE_NUMBER]"
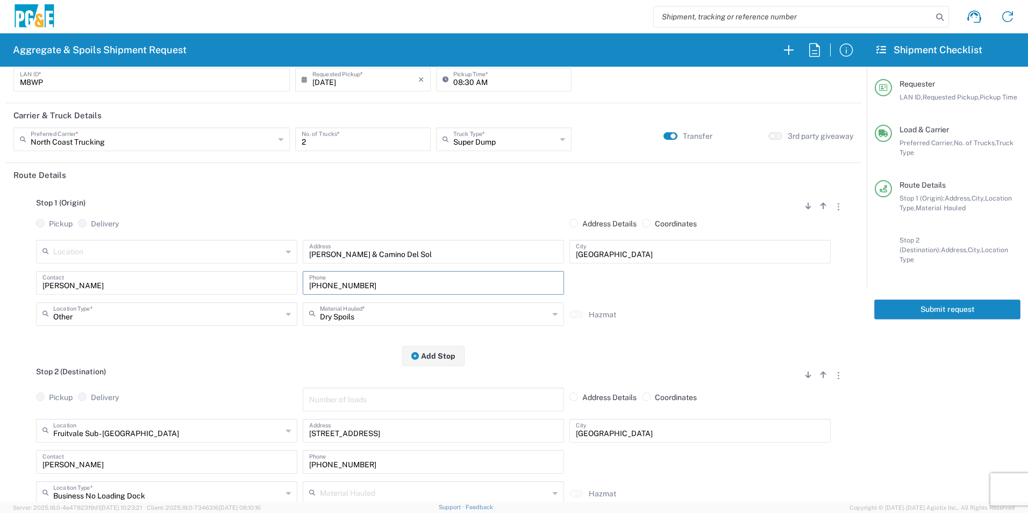
scroll to position [0, 0]
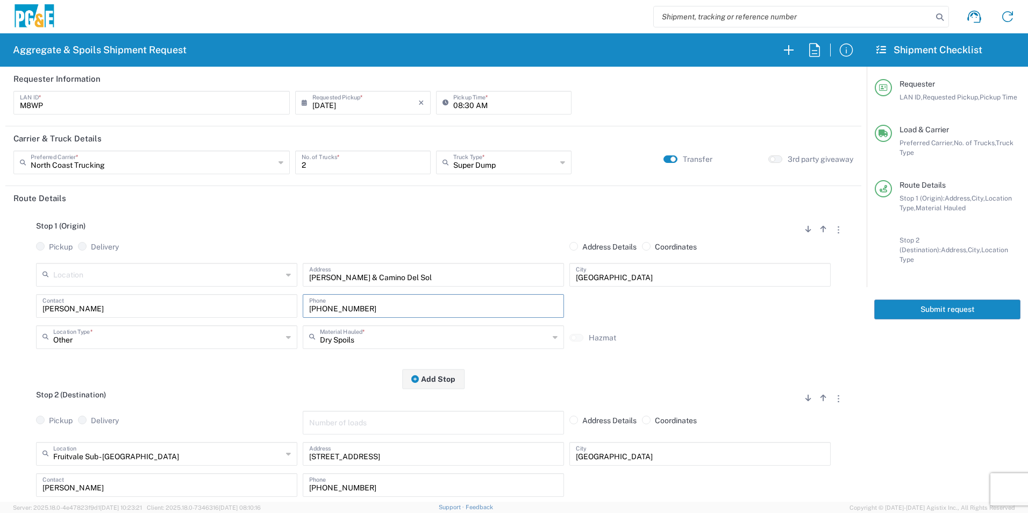
type input "[PHONE_NUMBER]"
click at [906, 305] on button "Submit request" at bounding box center [947, 309] width 146 height 20
